Goal: Task Accomplishment & Management: Complete application form

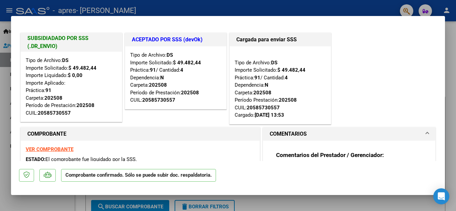
click at [453, 151] on div at bounding box center [228, 105] width 456 height 211
type input "$ 0,00"
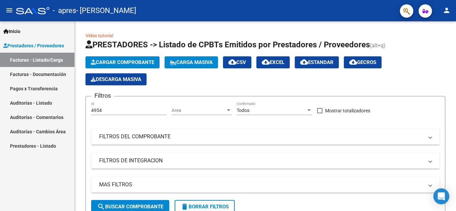
click at [31, 76] on link "Facturas - Documentación" at bounding box center [37, 74] width 74 height 14
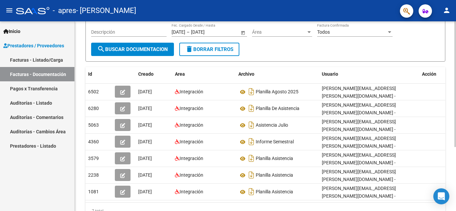
scroll to position [96, 0]
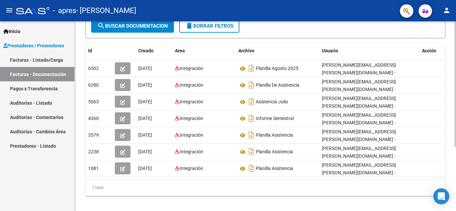
click at [455, 130] on div at bounding box center [455, 144] width 2 height 126
click at [455, 104] on div at bounding box center [455, 144] width 2 height 126
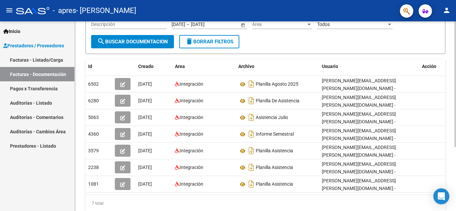
scroll to position [80, 0]
click at [455, 90] on div at bounding box center [455, 134] width 2 height 126
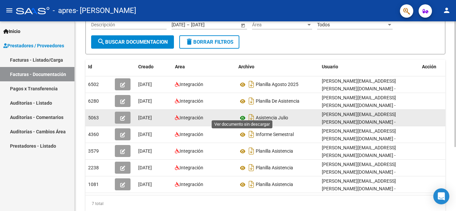
click at [242, 114] on icon at bounding box center [242, 118] width 9 height 8
click at [121, 116] on icon "button" at bounding box center [122, 118] width 5 height 5
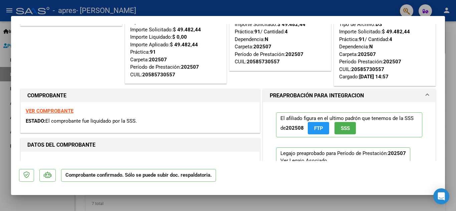
scroll to position [37, 0]
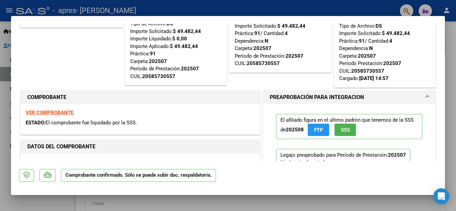
click at [52, 114] on strong "VER COMPROBANTE" at bounding box center [50, 113] width 48 height 6
